Goal: Task Accomplishment & Management: Manage account settings

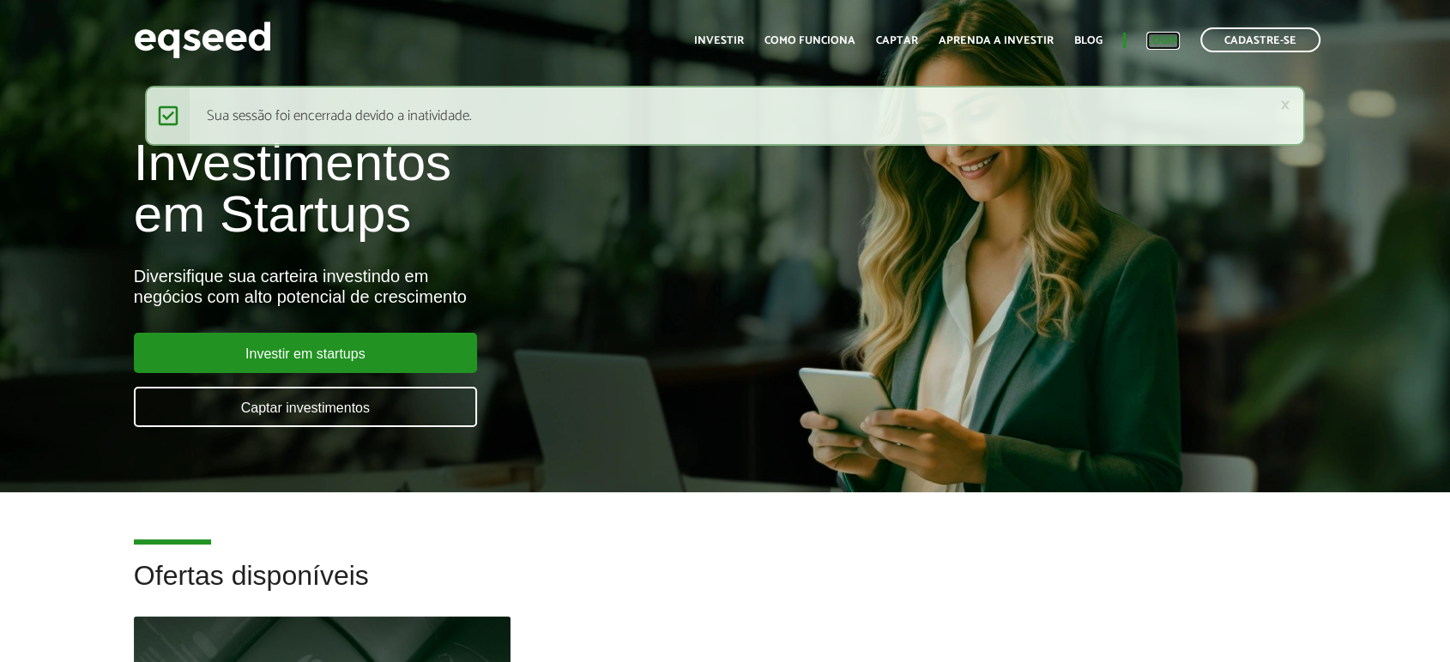
click at [1176, 35] on link "Login" at bounding box center [1162, 40] width 33 height 11
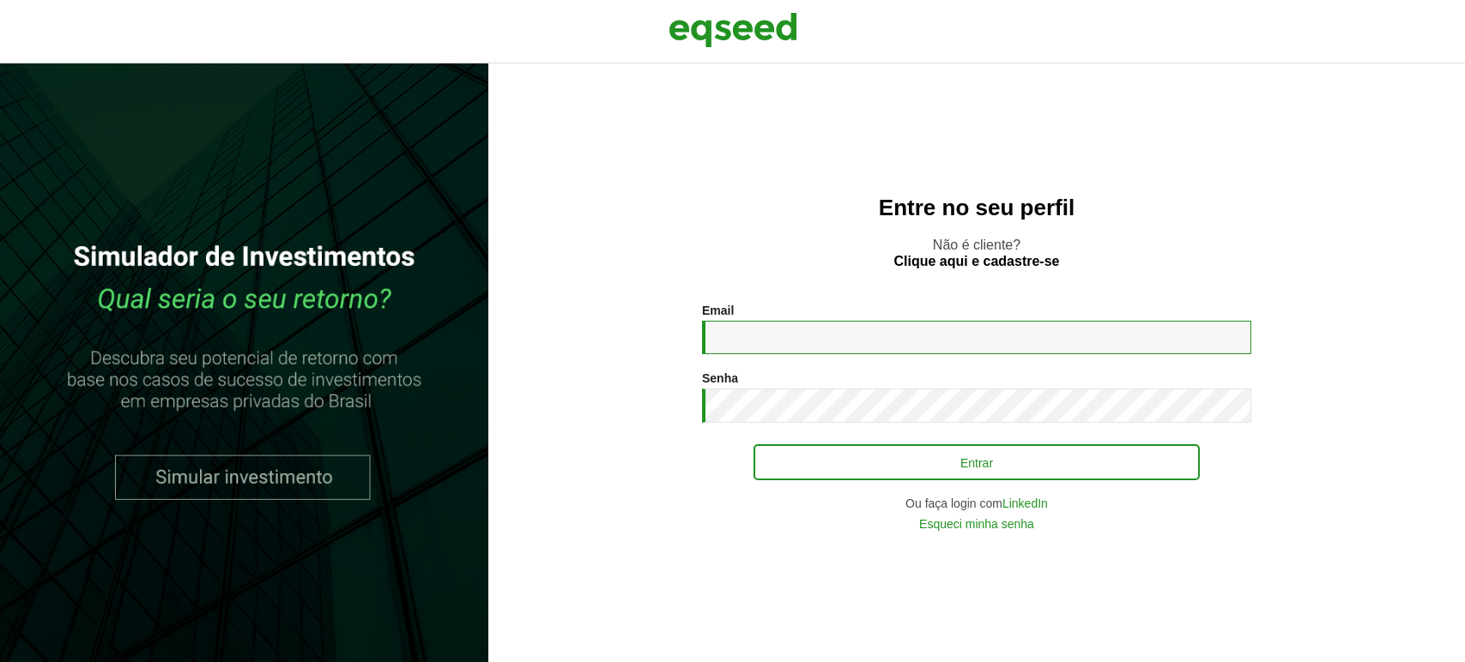
type input "**********"
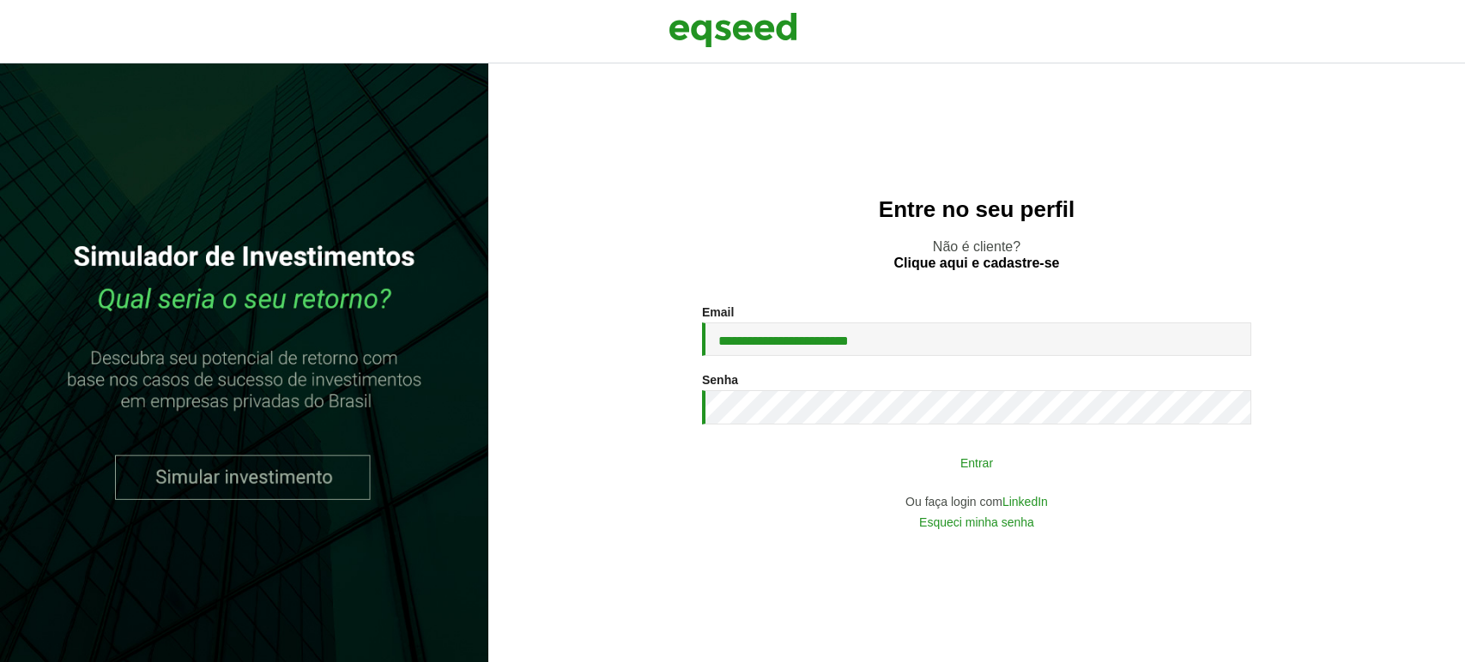
click at [860, 466] on button "Entrar" at bounding box center [976, 462] width 446 height 33
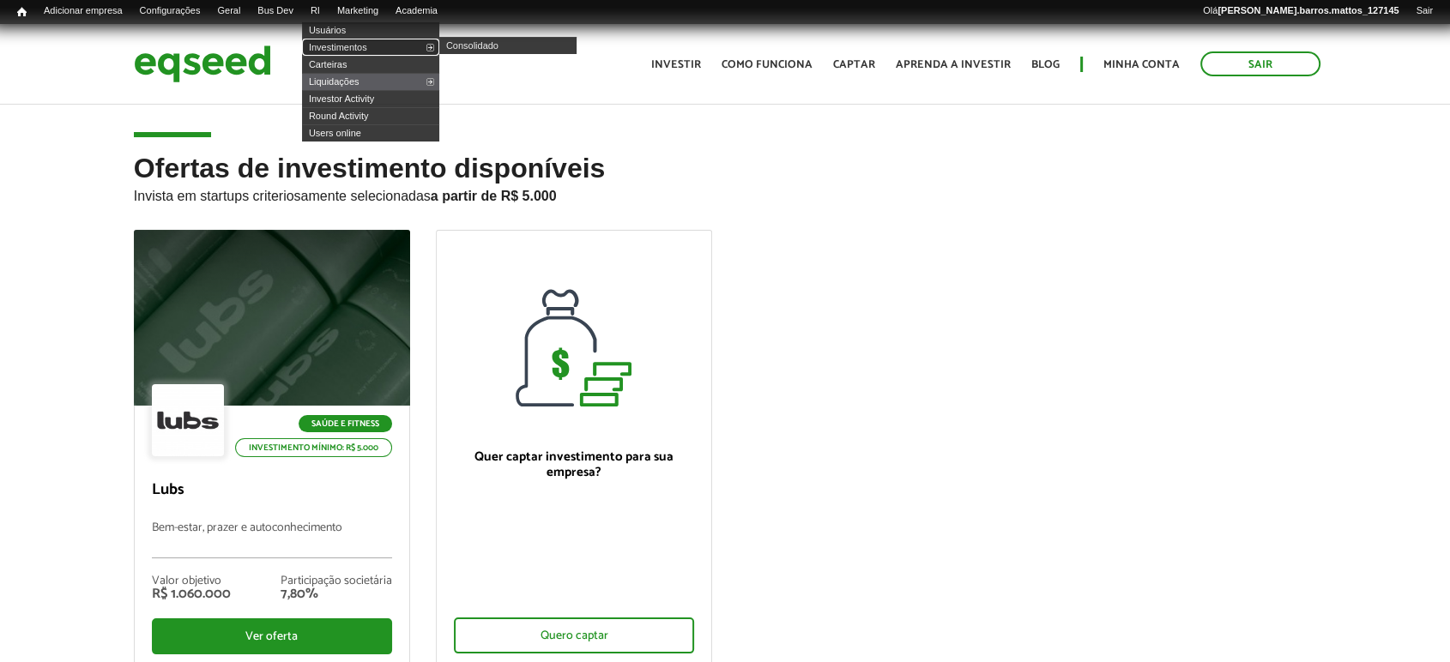
click at [343, 50] on link "Investimentos" at bounding box center [370, 47] width 137 height 17
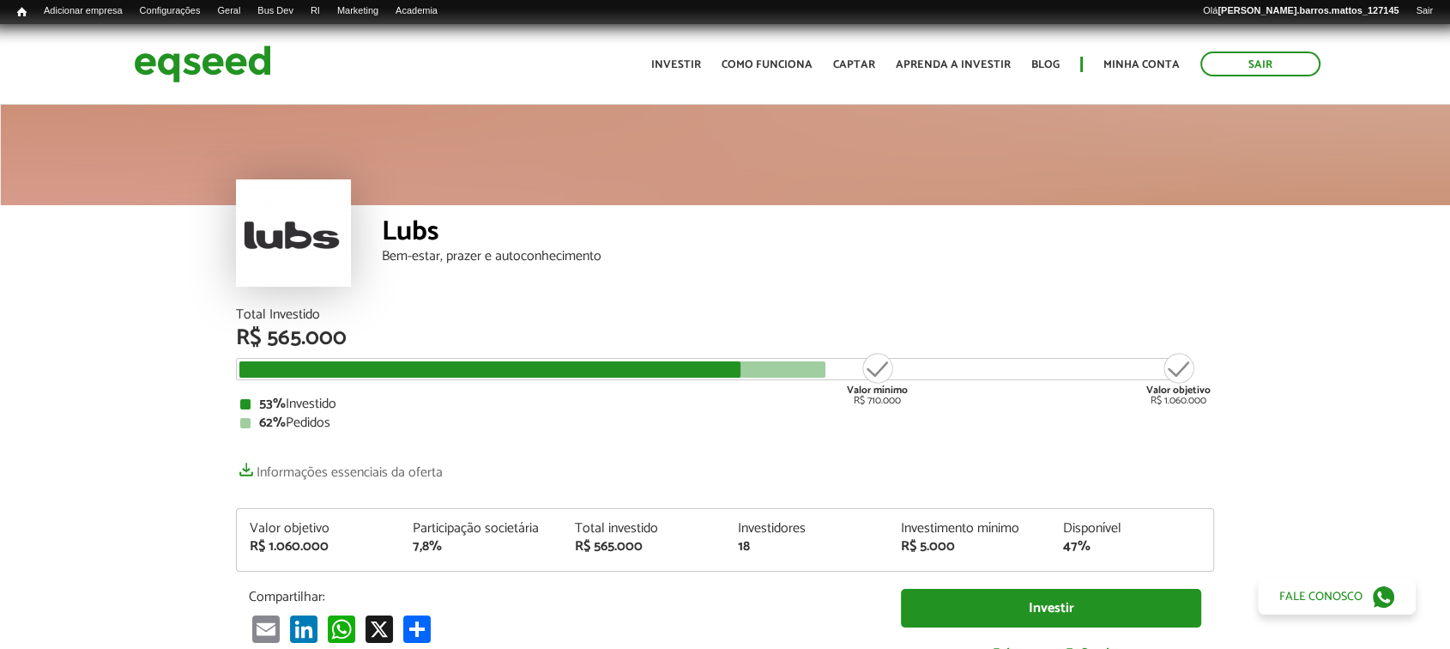
drag, startPoint x: 1463, startPoint y: 74, endPoint x: 1463, endPoint y: -30, distance: 103.8
click at [1449, 0] on html "Sair Toggle navigation Toggle navigation Início Investir Como funciona" at bounding box center [725, 324] width 1450 height 649
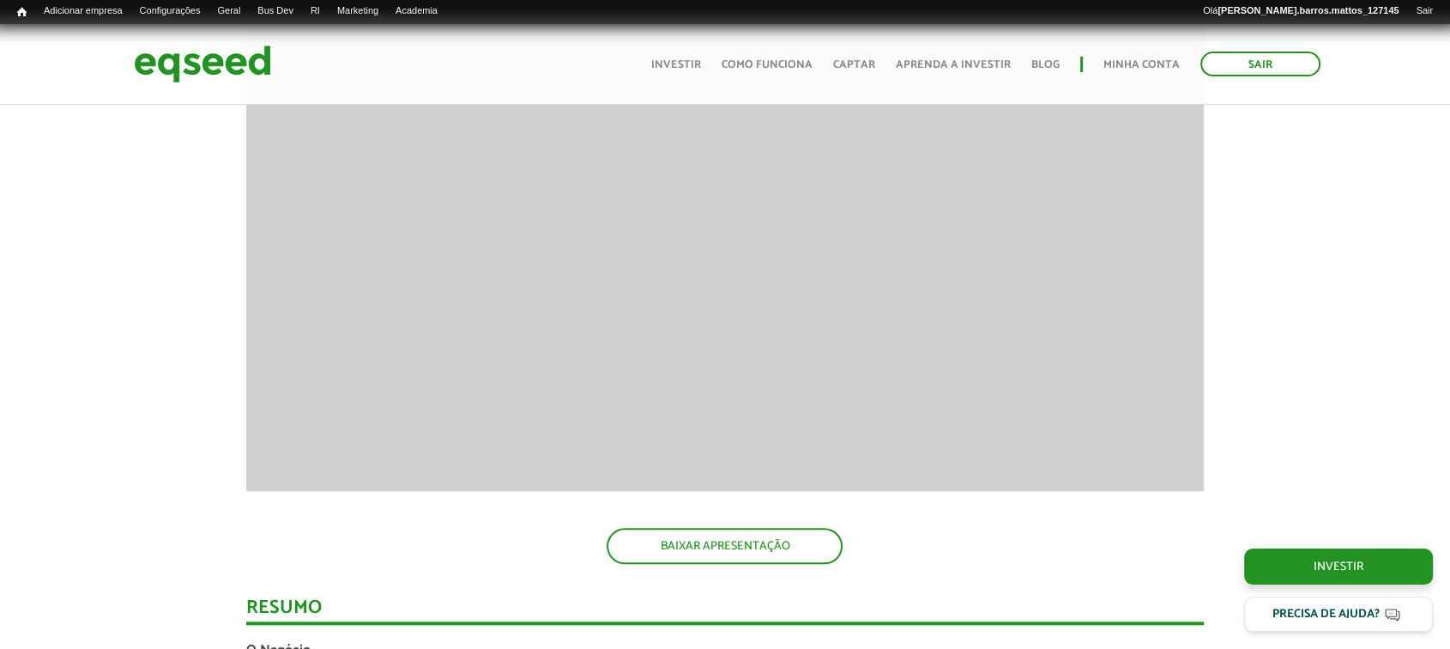
scroll to position [1606, 0]
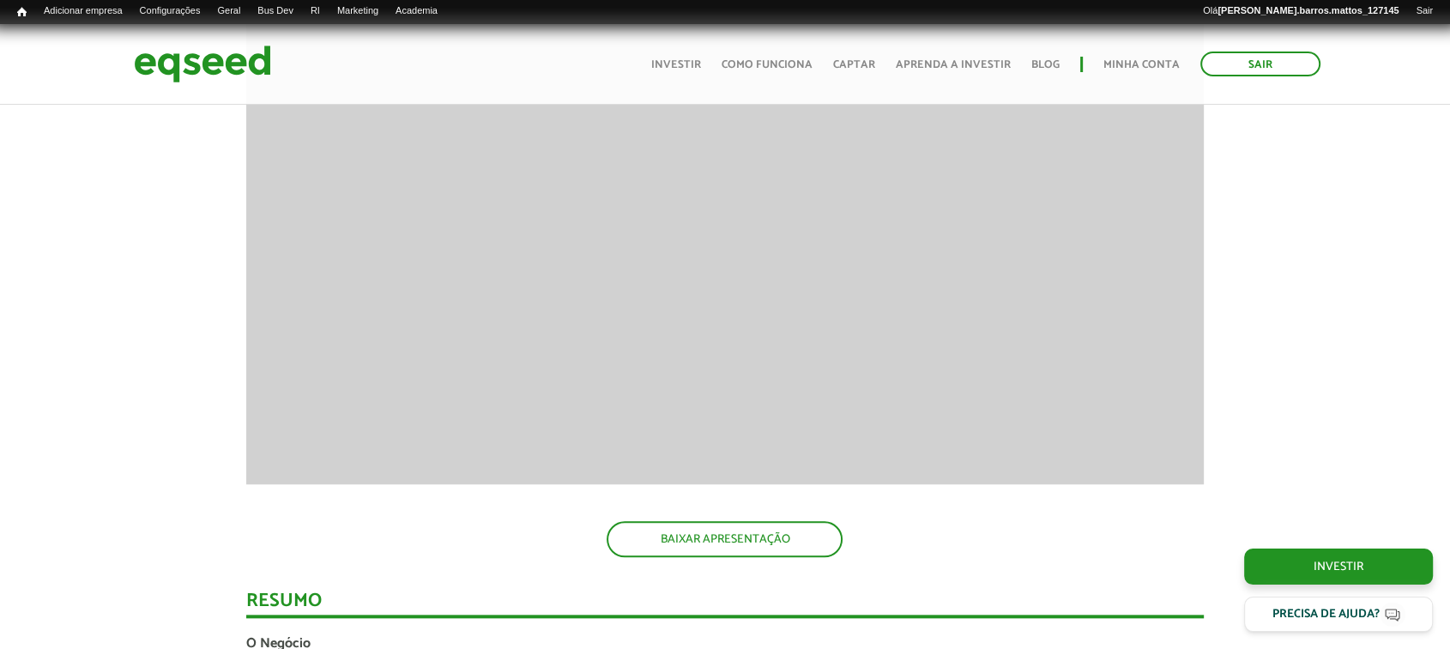
click at [761, 540] on link "BAIXAR APRESENTAÇÃO" at bounding box center [725, 539] width 236 height 36
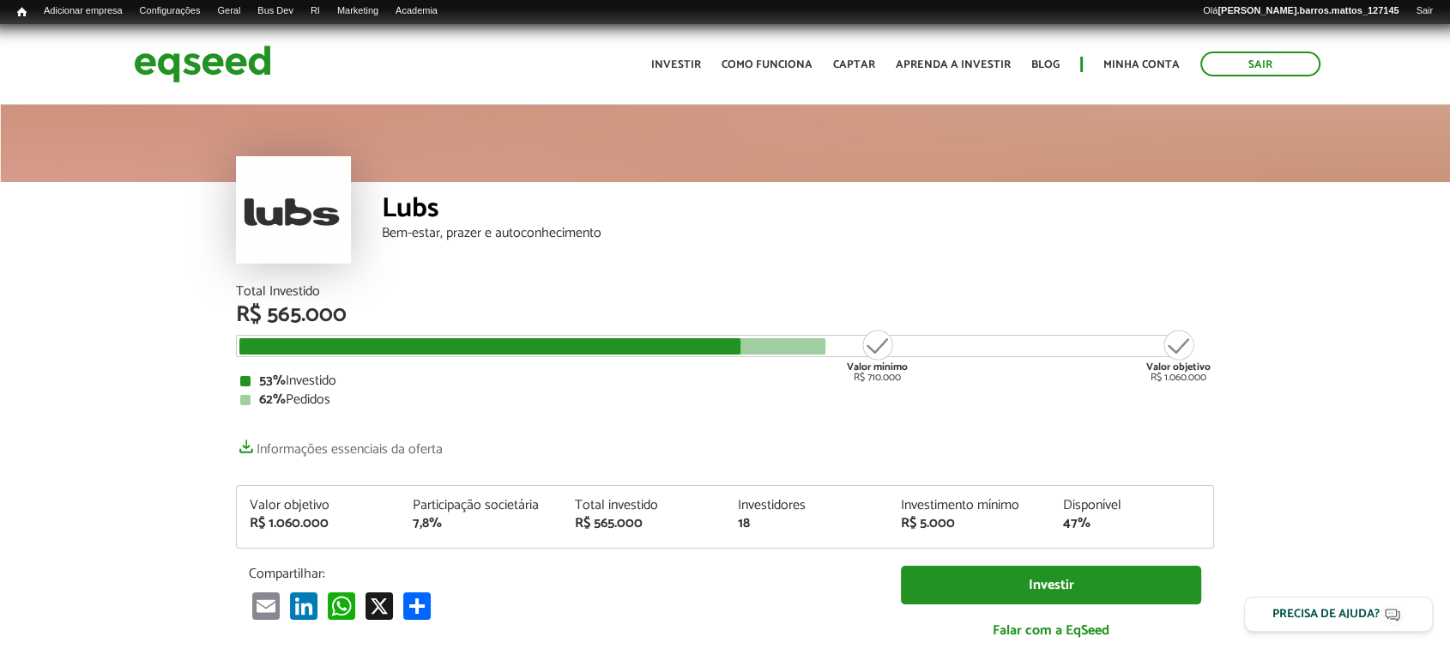
scroll to position [0, 0]
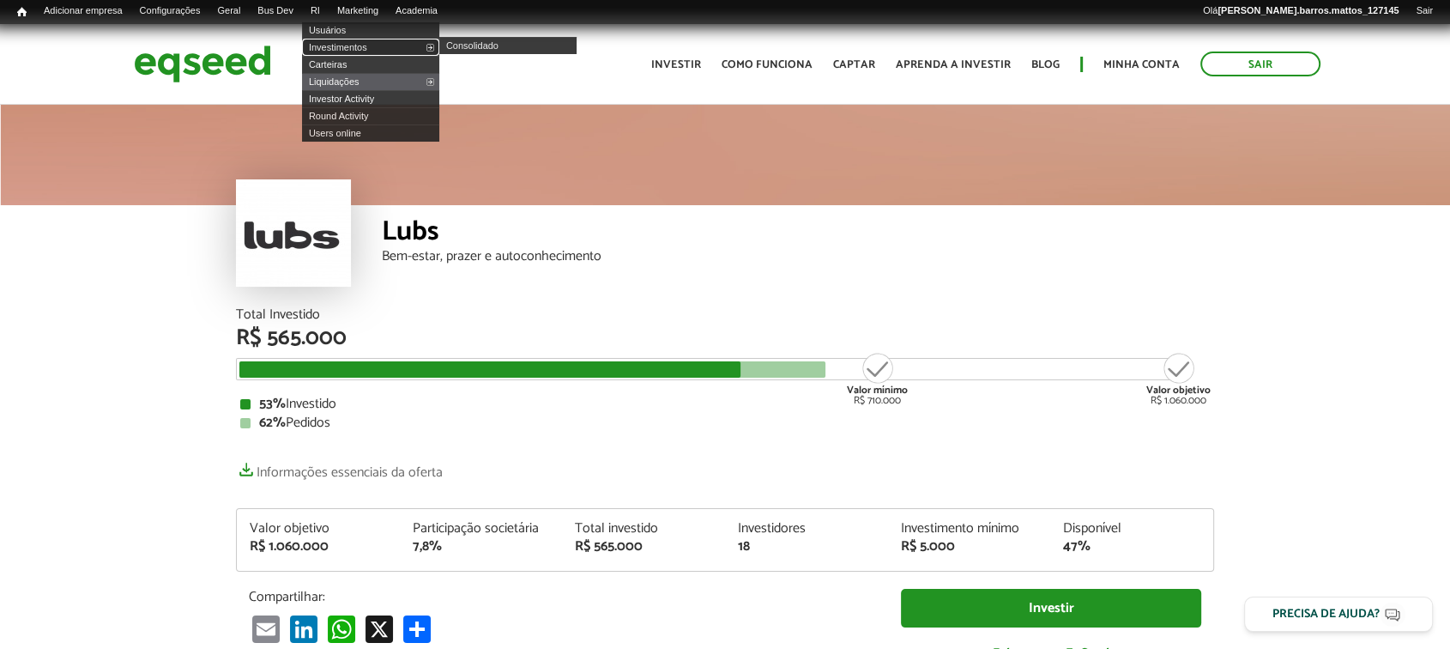
click at [343, 45] on link "Investimentos" at bounding box center [370, 47] width 137 height 17
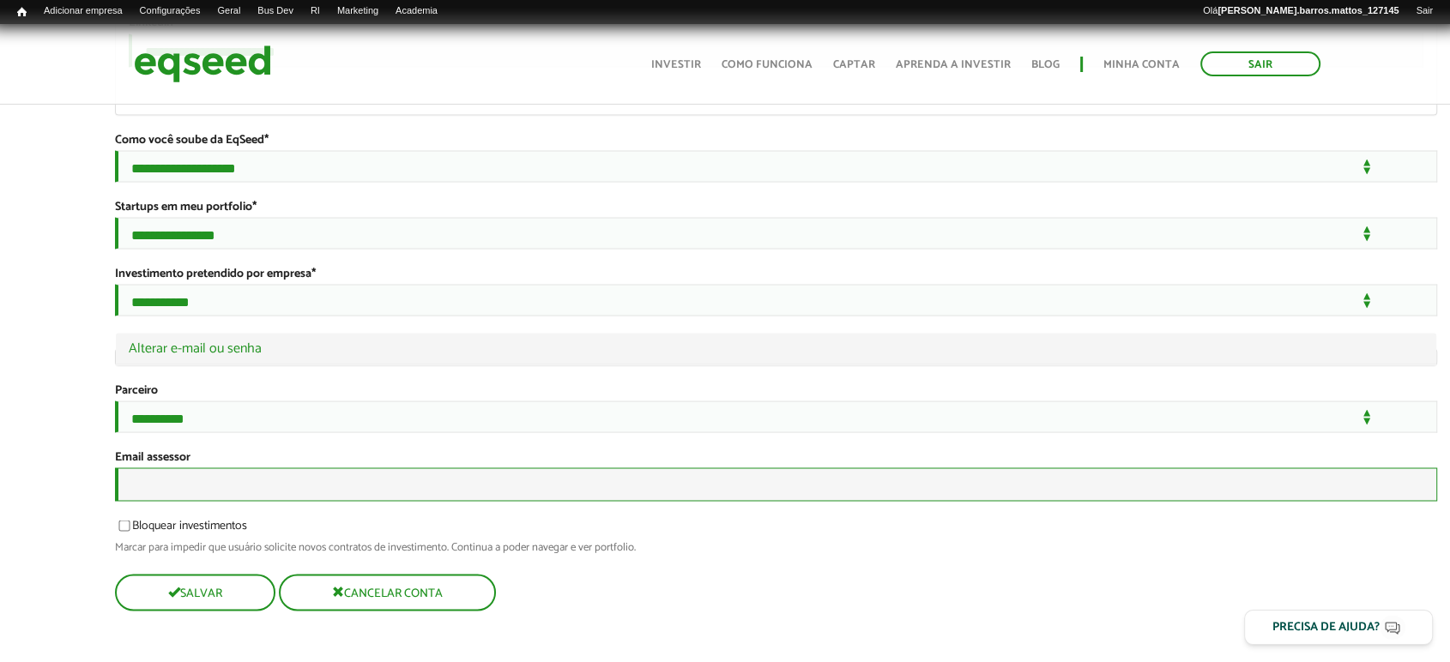
click at [886, 489] on input "Email assessor" at bounding box center [776, 484] width 1322 height 33
click at [266, 472] on input "Email assessor" at bounding box center [776, 484] width 1322 height 33
type input "**********"
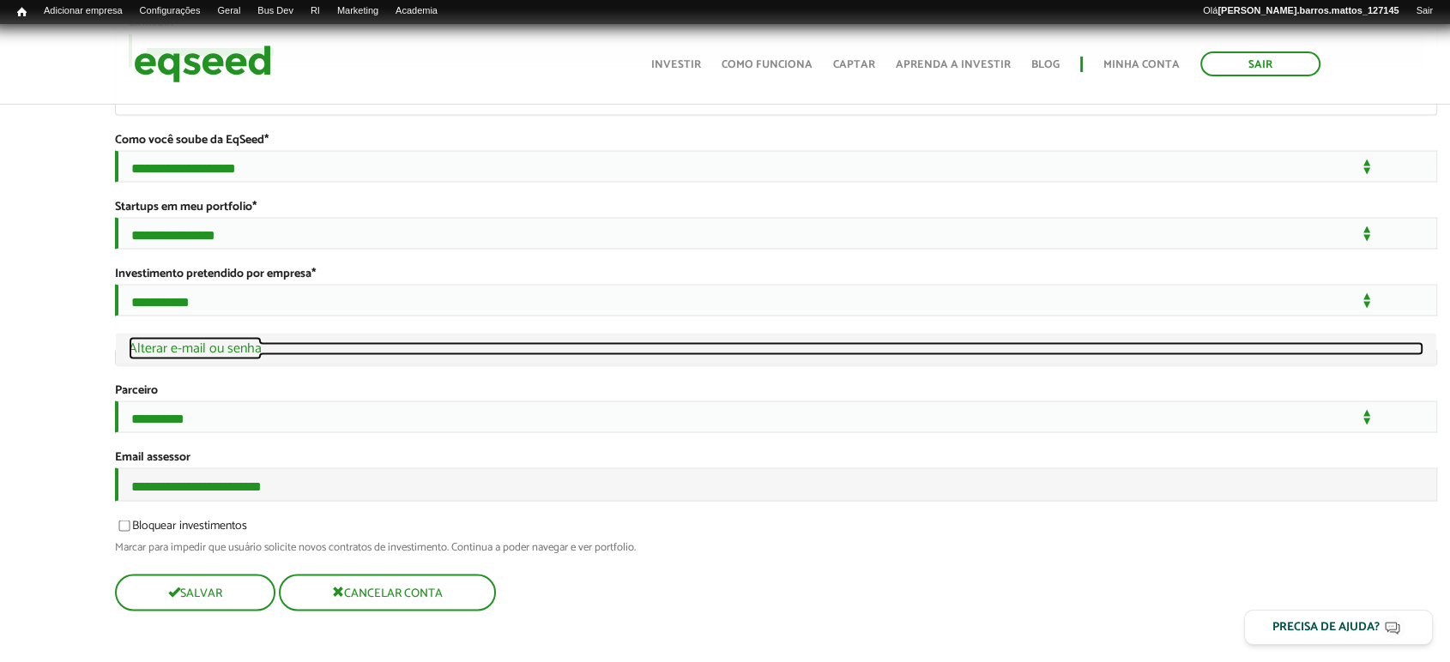
click at [224, 342] on link "Ocultar Alterar e-mail ou senha" at bounding box center [776, 349] width 1295 height 14
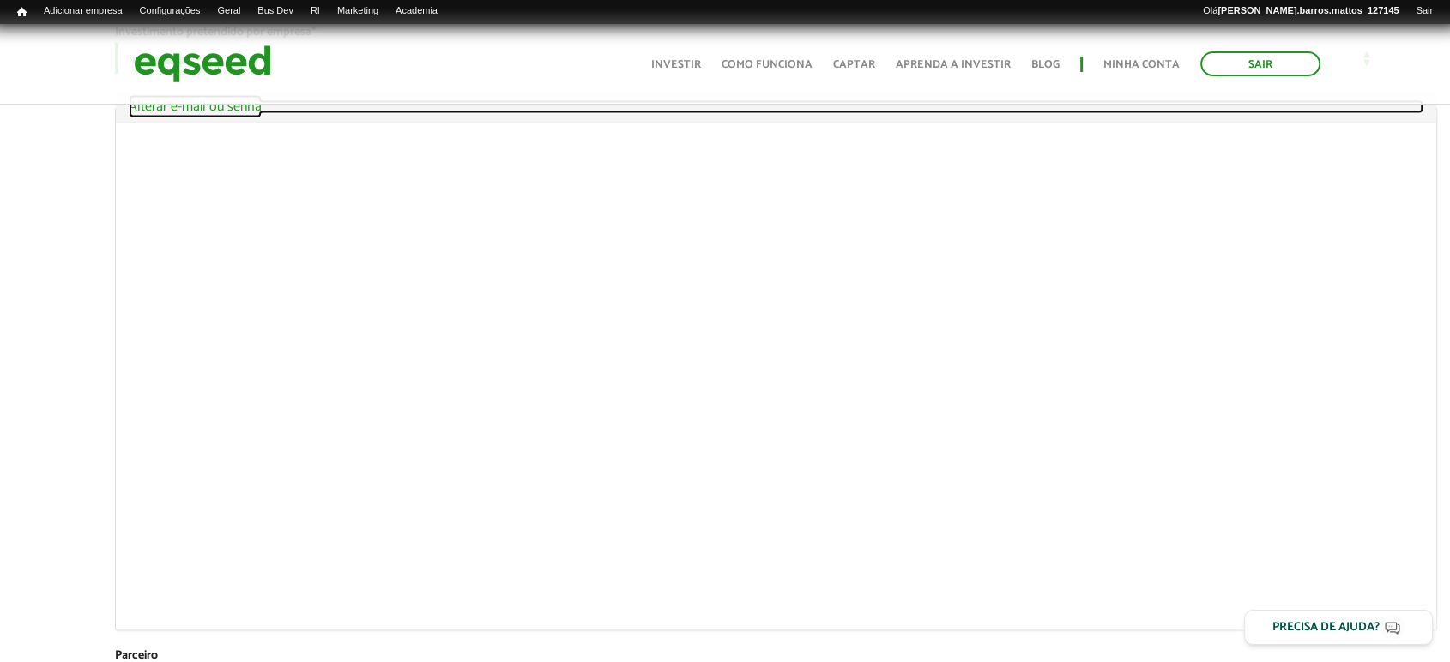
scroll to position [3625, 0]
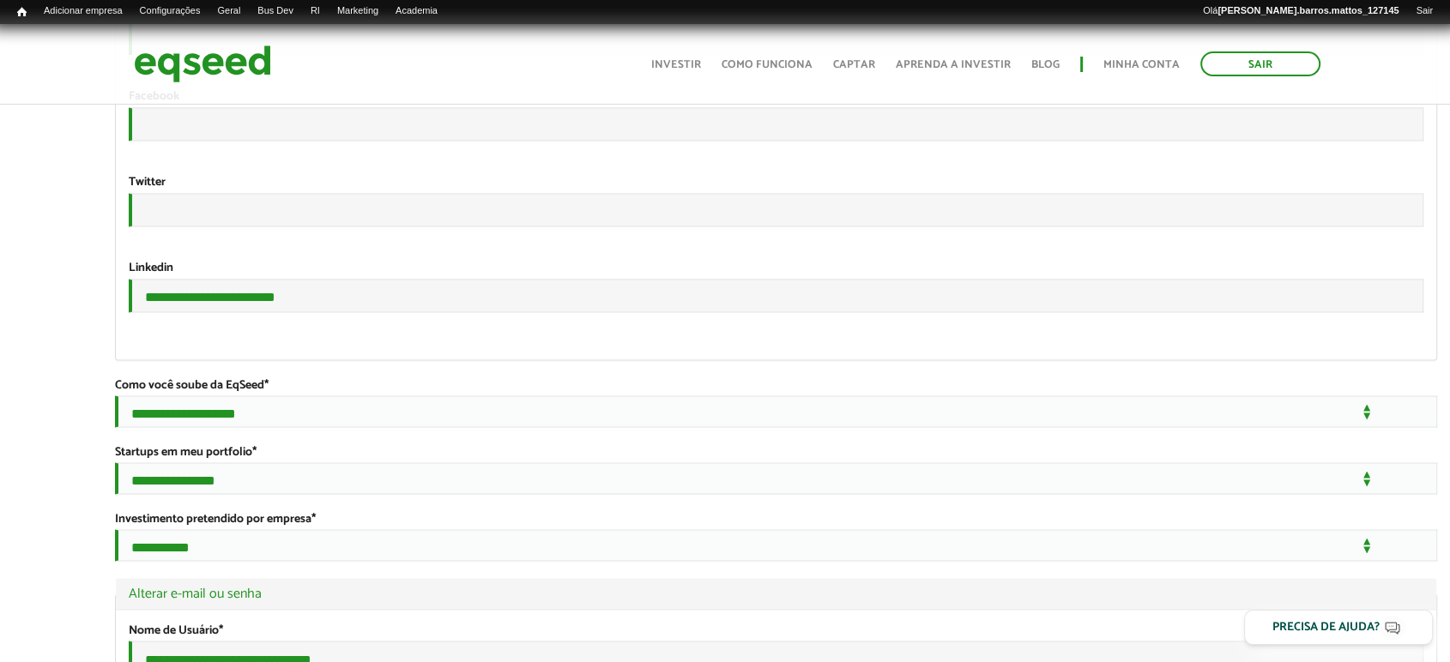
scroll to position [2942, 0]
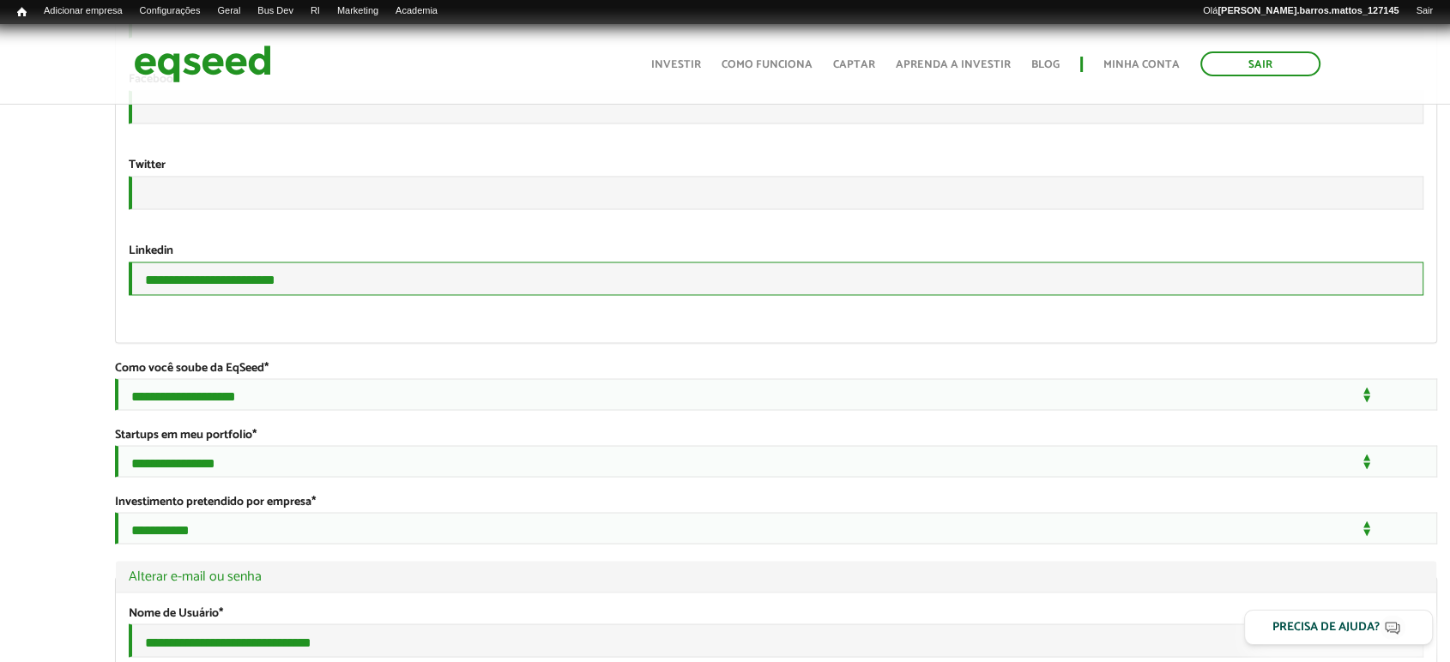
drag, startPoint x: 721, startPoint y: 482, endPoint x: 0, endPoint y: 387, distance: 727.1
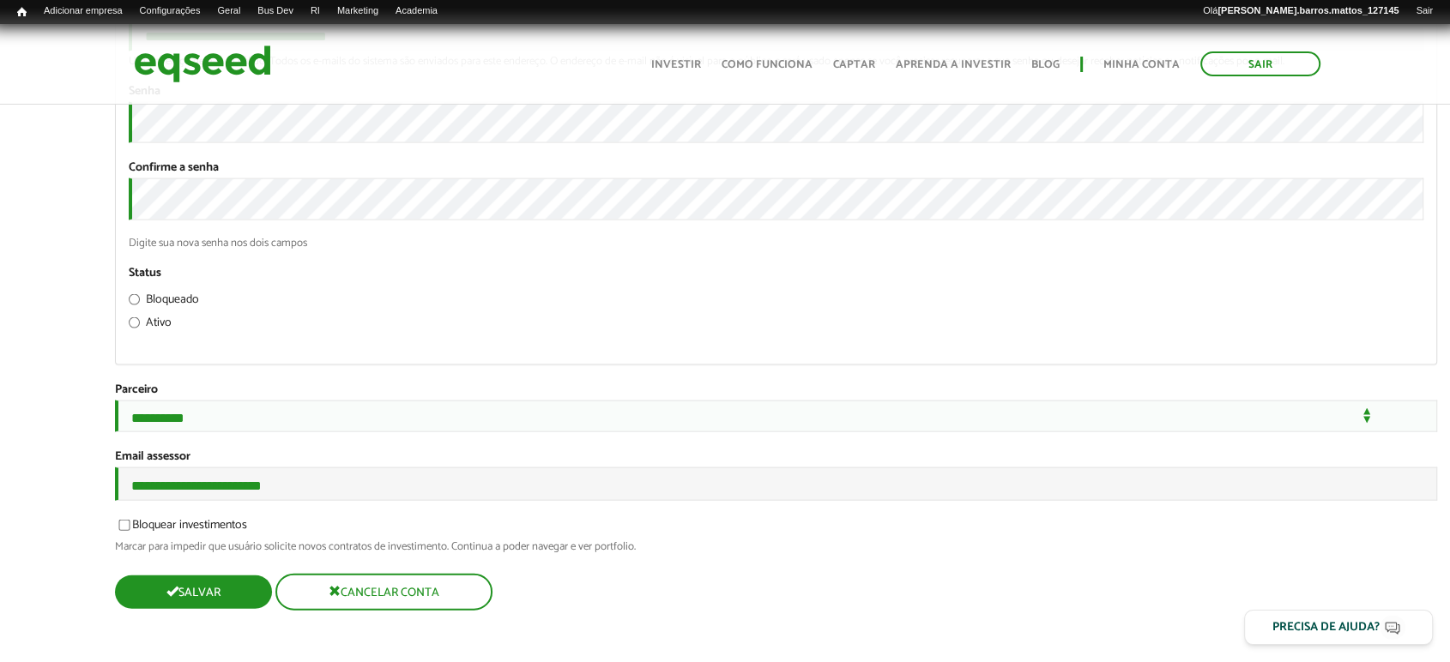
click at [247, 596] on button "Salvar" at bounding box center [193, 592] width 157 height 33
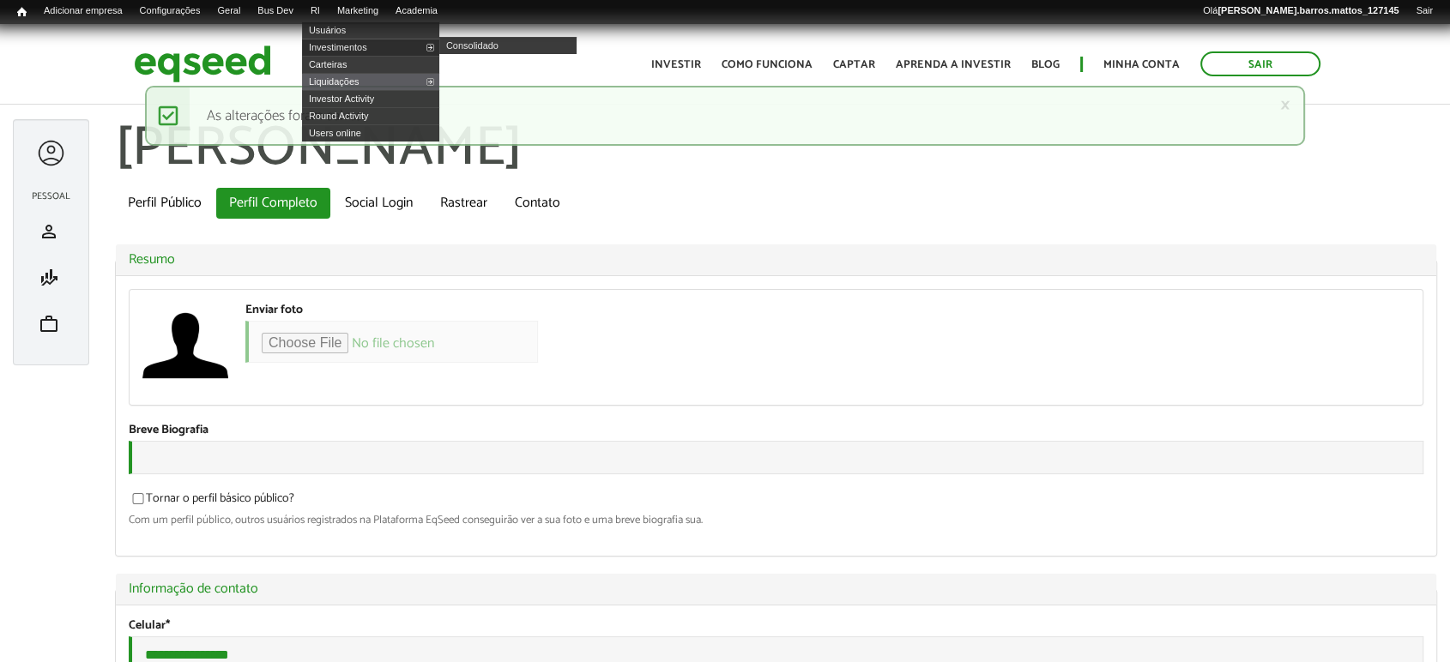
type input "**********"
click at [352, 48] on link "Investimentos" at bounding box center [370, 47] width 137 height 17
